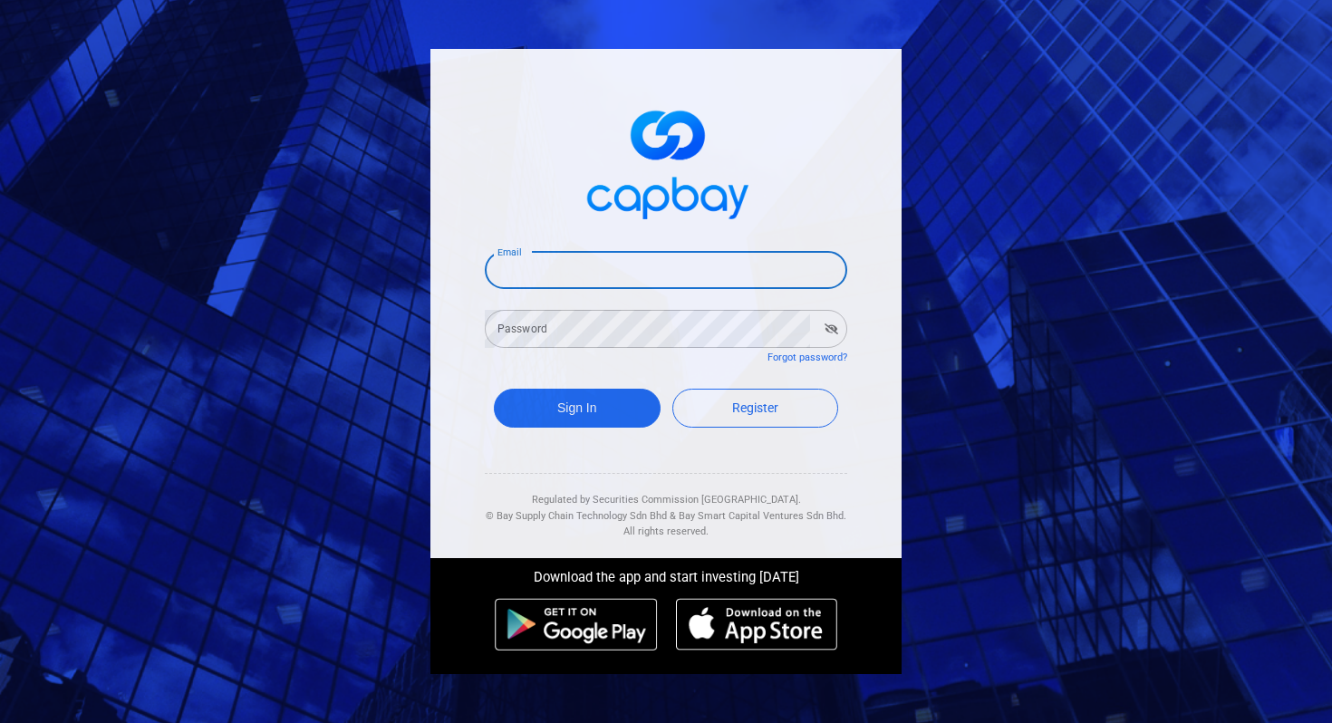
click at [561, 265] on input "Email" at bounding box center [666, 270] width 362 height 38
type input "rekkesh7@gmail.com"
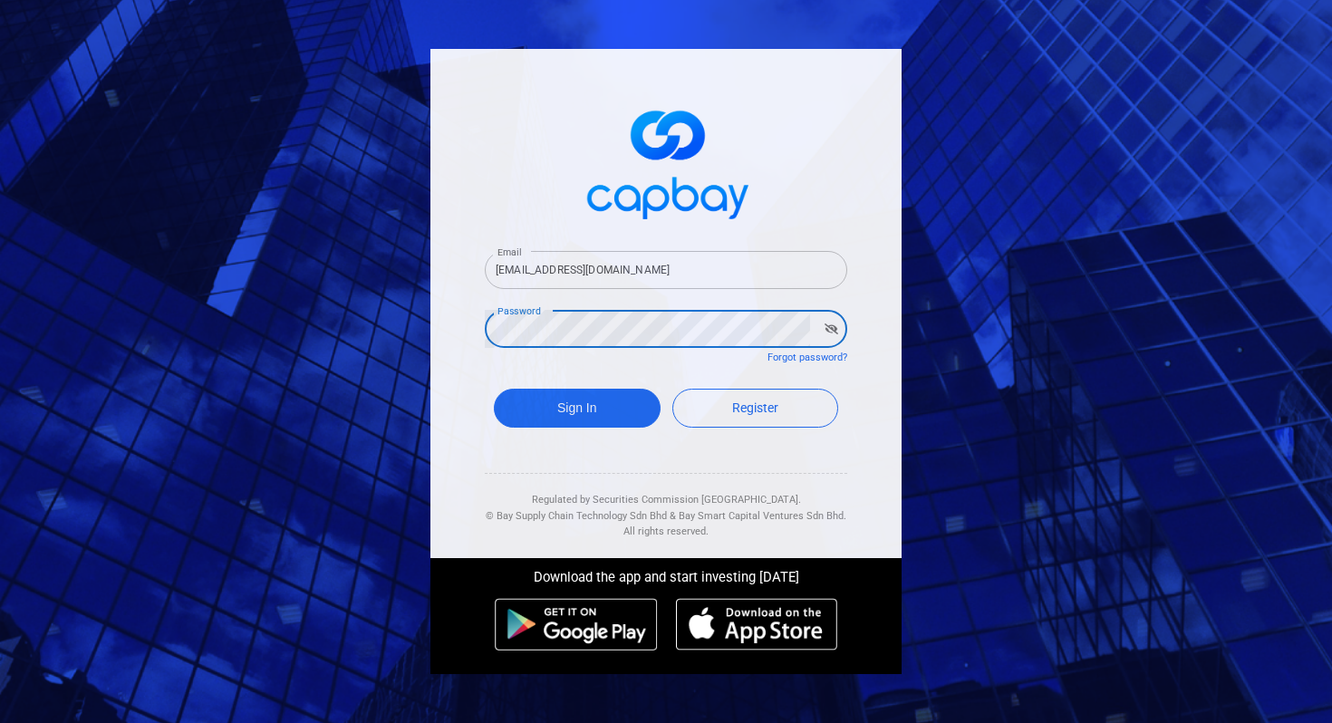
click at [494, 389] on button "Sign In" at bounding box center [577, 408] width 167 height 39
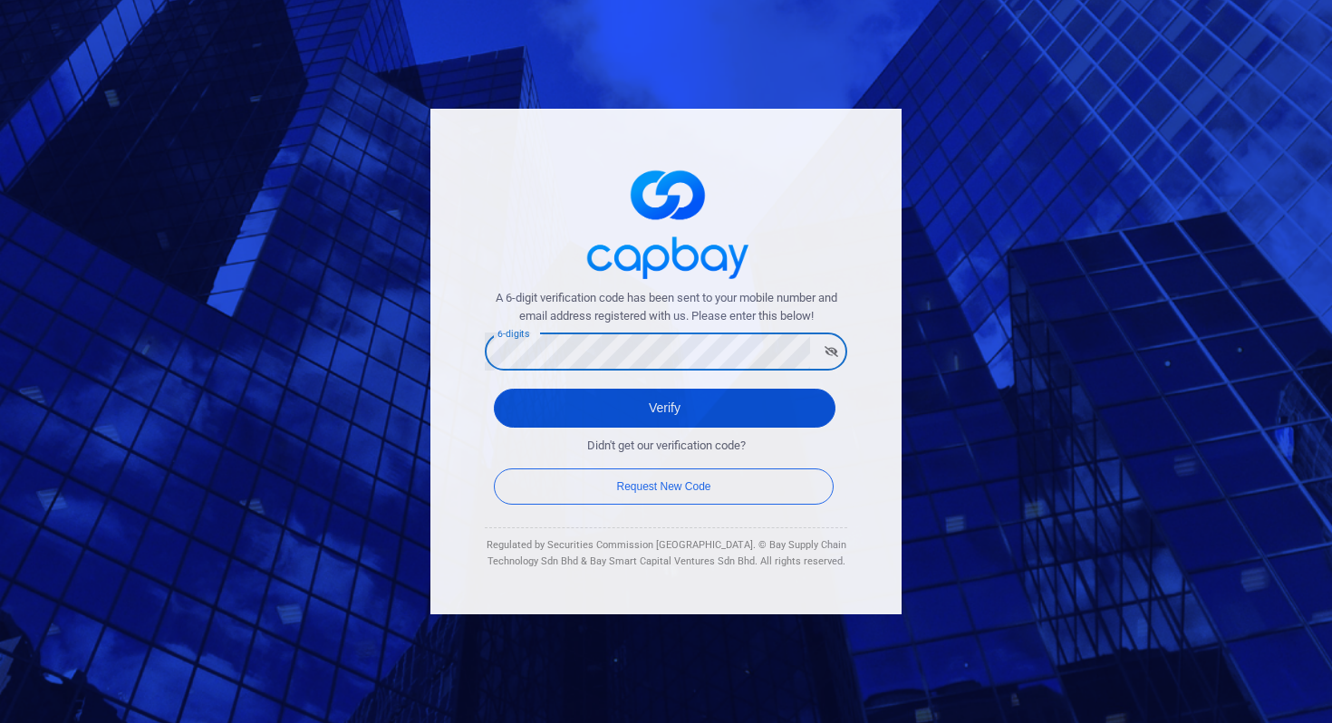
click at [685, 421] on button "Verify" at bounding box center [665, 408] width 342 height 39
